Goal: Task Accomplishment & Management: Complete application form

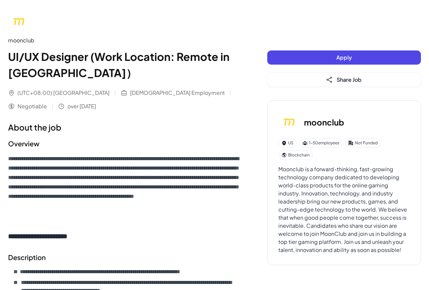
click at [66, 68] on h1 "UI/UX Designer (Work Location: Remote in [GEOGRAPHIC_DATA]）" at bounding box center [124, 65] width 232 height 32
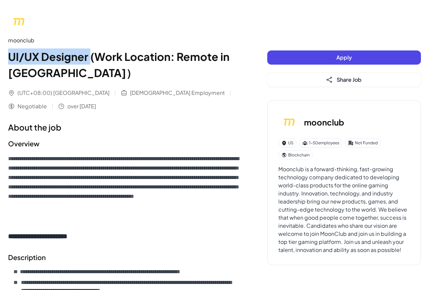
drag, startPoint x: 88, startPoint y: 55, endPoint x: 9, endPoint y: 55, distance: 79.2
click at [9, 55] on h1 "UI/UX Designer (Work Location: Remote in [GEOGRAPHIC_DATA]）" at bounding box center [124, 65] width 232 height 32
copy h1 "UI/UX Designer"
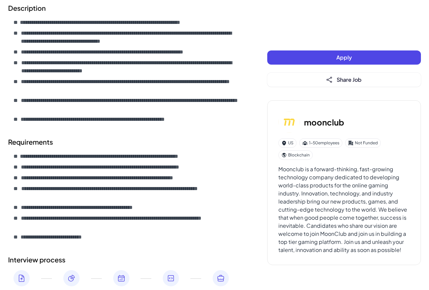
scroll to position [177, 0]
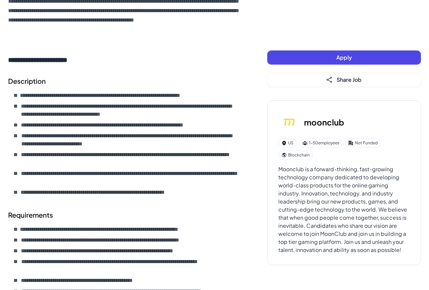
click at [307, 59] on button "Apply" at bounding box center [344, 58] width 154 height 14
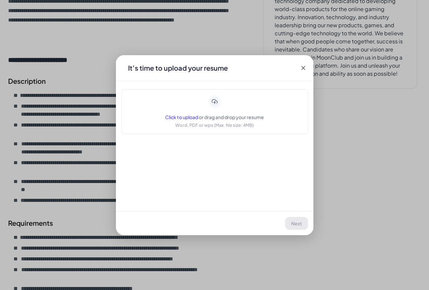
click at [217, 108] on icon at bounding box center [214, 101] width 13 height 13
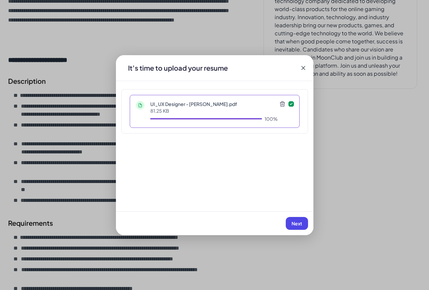
click at [303, 222] on button "Next" at bounding box center [297, 223] width 22 height 13
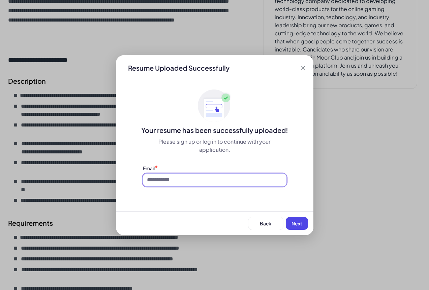
click at [191, 181] on input at bounding box center [215, 180] width 144 height 13
type input "**********"
click at [293, 222] on span "Next" at bounding box center [296, 224] width 11 height 6
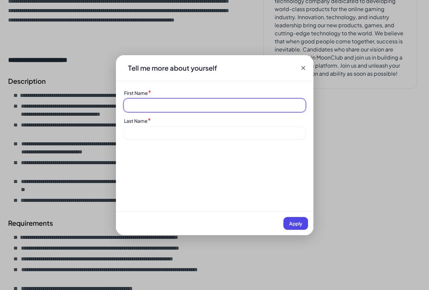
click at [179, 108] on input at bounding box center [214, 105] width 181 height 13
type input "*********"
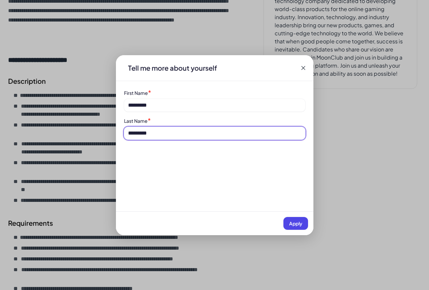
type input "*********"
click at [300, 224] on span "Apply" at bounding box center [295, 224] width 13 height 6
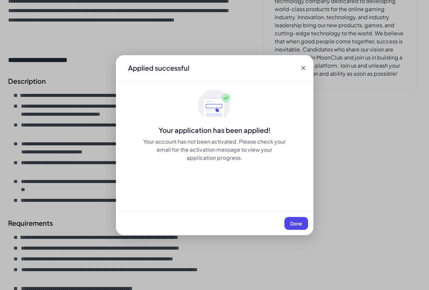
click at [300, 224] on span "Done" at bounding box center [296, 224] width 12 height 6
